Goal: Information Seeking & Learning: Learn about a topic

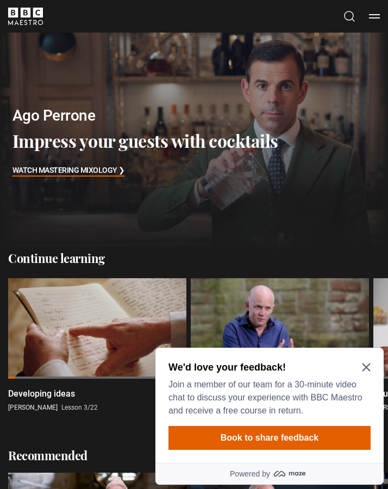
click at [367, 365] on icon "Close Maze Prompt" at bounding box center [366, 367] width 8 height 8
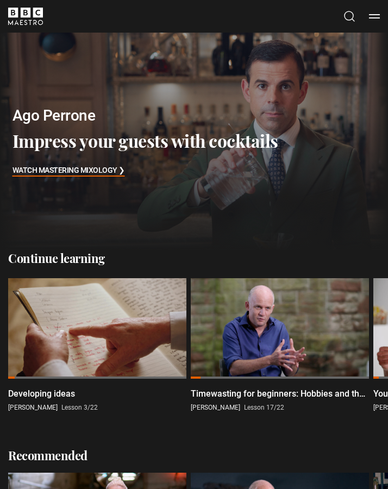
click at [344, 17] on button "Search" at bounding box center [349, 17] width 13 height 14
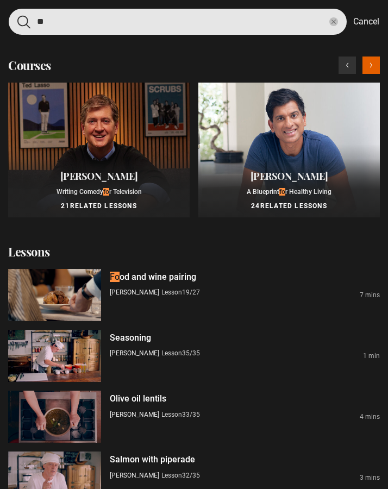
type input "*"
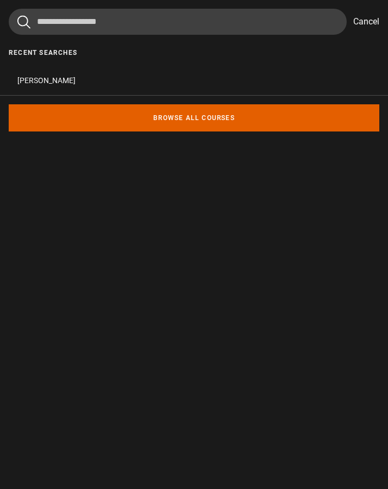
click at [29, 75] on button "[PERSON_NAME]" at bounding box center [194, 80] width 388 height 29
type input "*******"
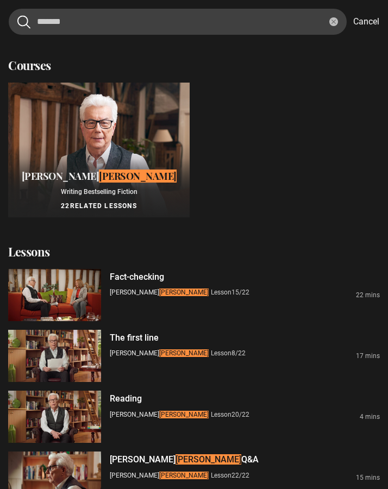
click at [128, 186] on div "[PERSON_NAME] Writing Bestselling Fiction 22 Related Lessons" at bounding box center [98, 190] width 181 height 54
click at [137, 198] on div "[PERSON_NAME] Writing Bestselling Fiction 22 Related Lessons" at bounding box center [98, 190] width 181 height 54
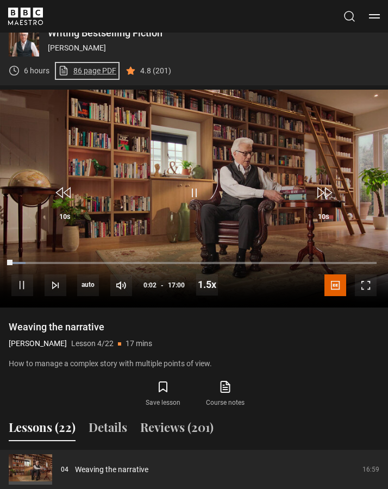
click at [87, 73] on link "86 page PDF (opens in new tab)" at bounding box center [87, 70] width 58 height 11
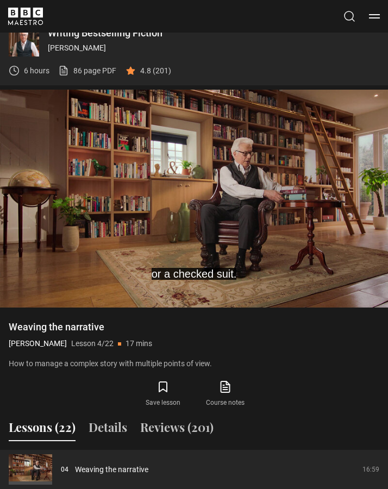
scroll to position [637, 0]
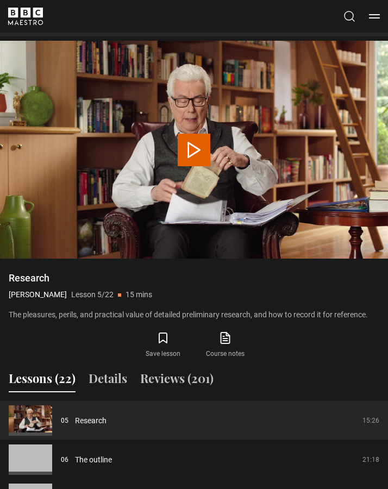
scroll to position [588, 0]
